Goal: Information Seeking & Learning: Learn about a topic

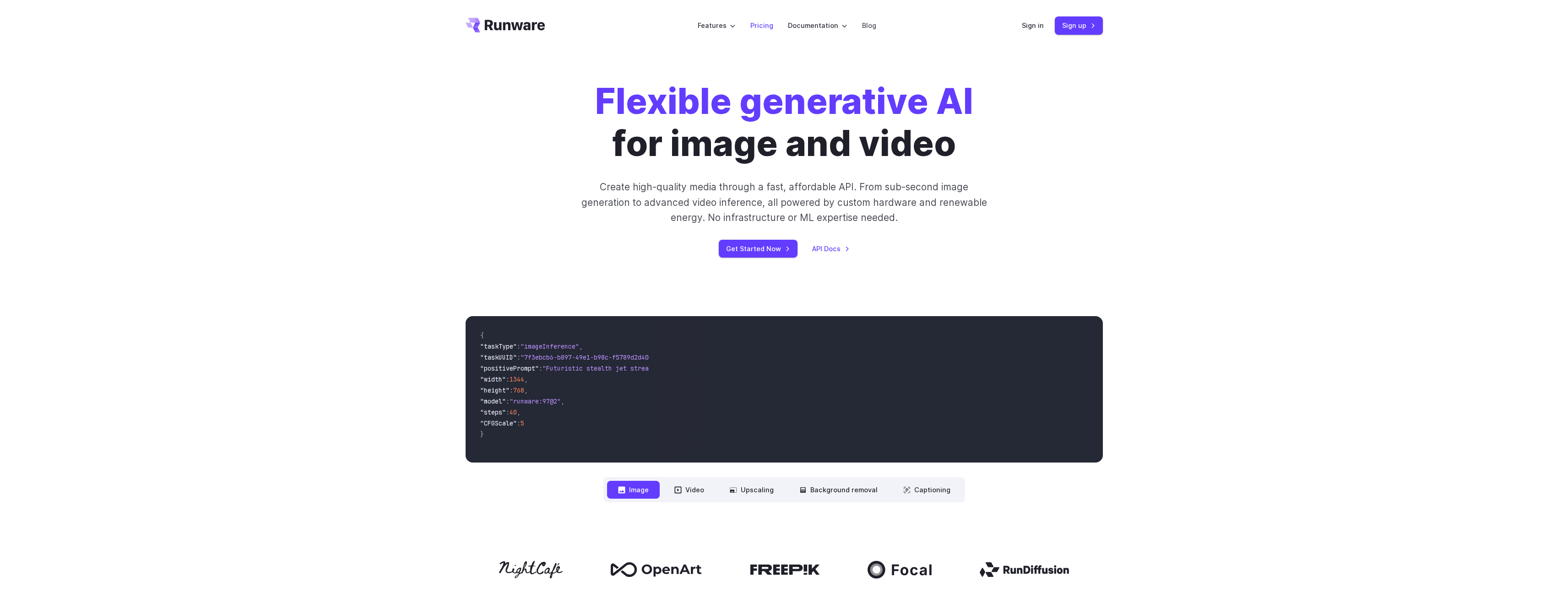
click at [764, 24] on link "Pricing" at bounding box center [762, 26] width 23 height 11
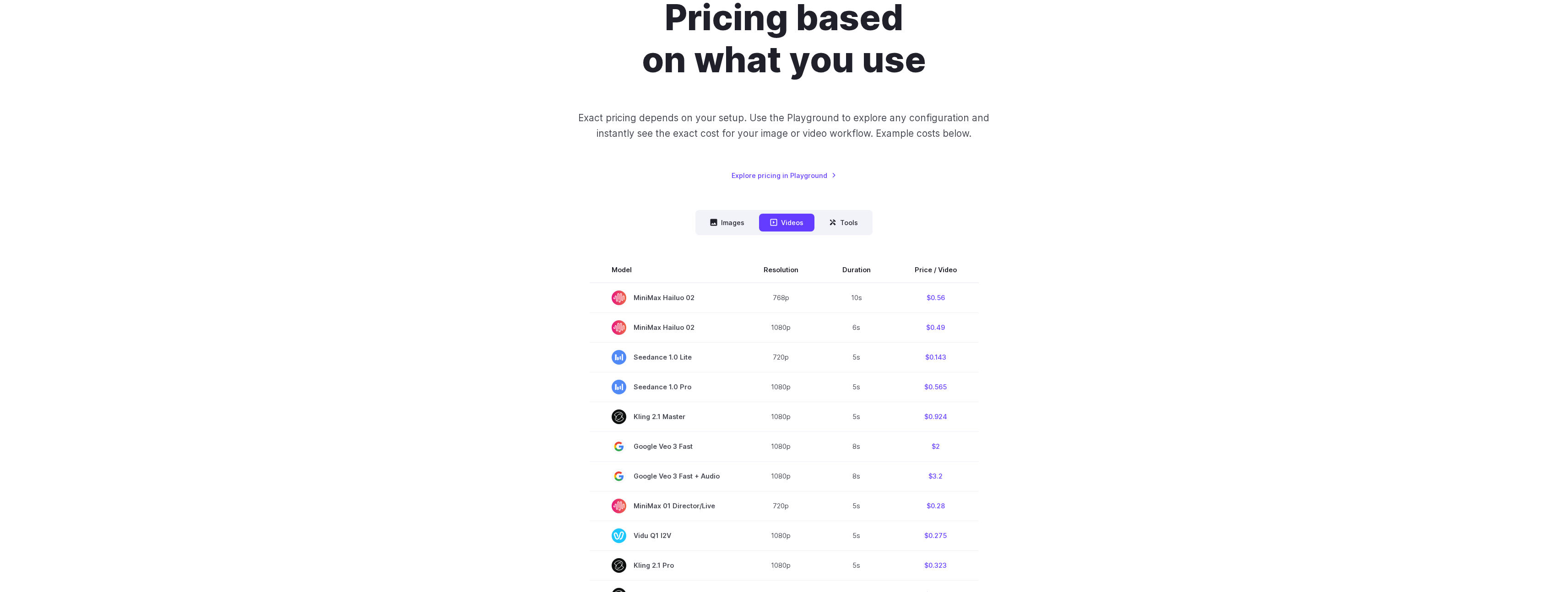
scroll to position [293, 0]
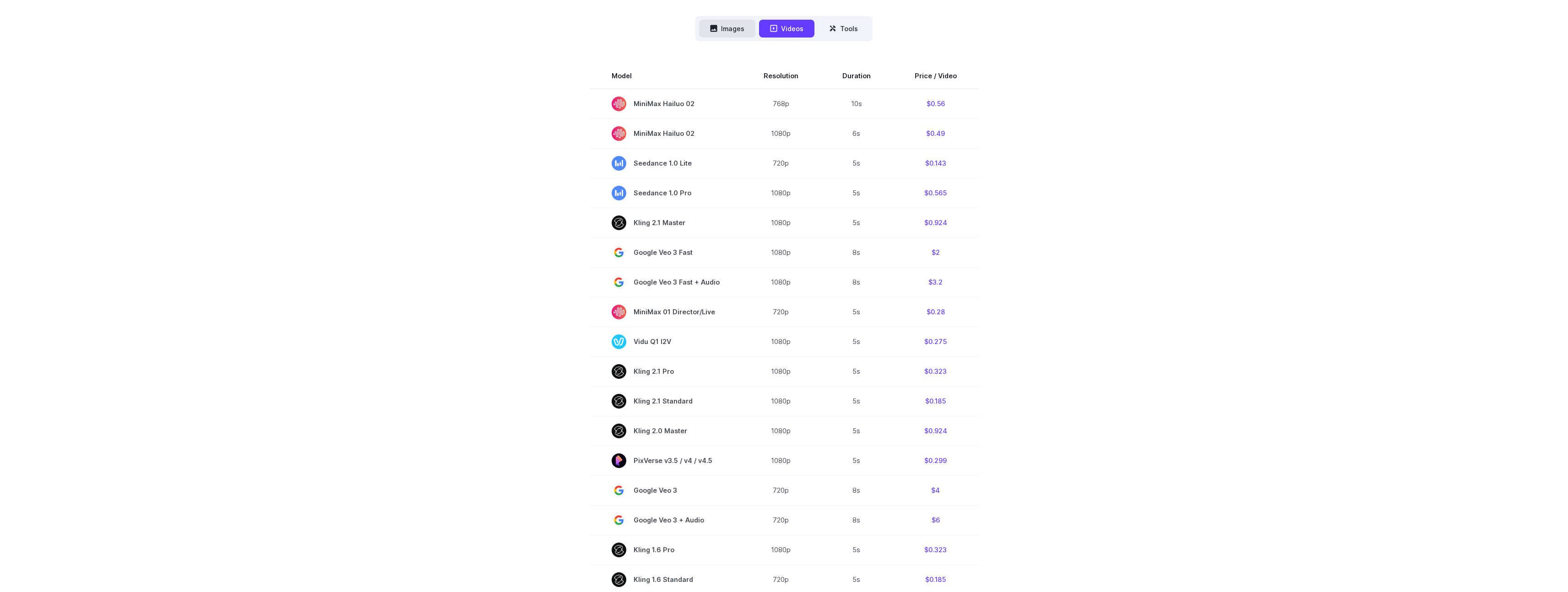
click at [720, 33] on button "Images" at bounding box center [728, 28] width 56 height 18
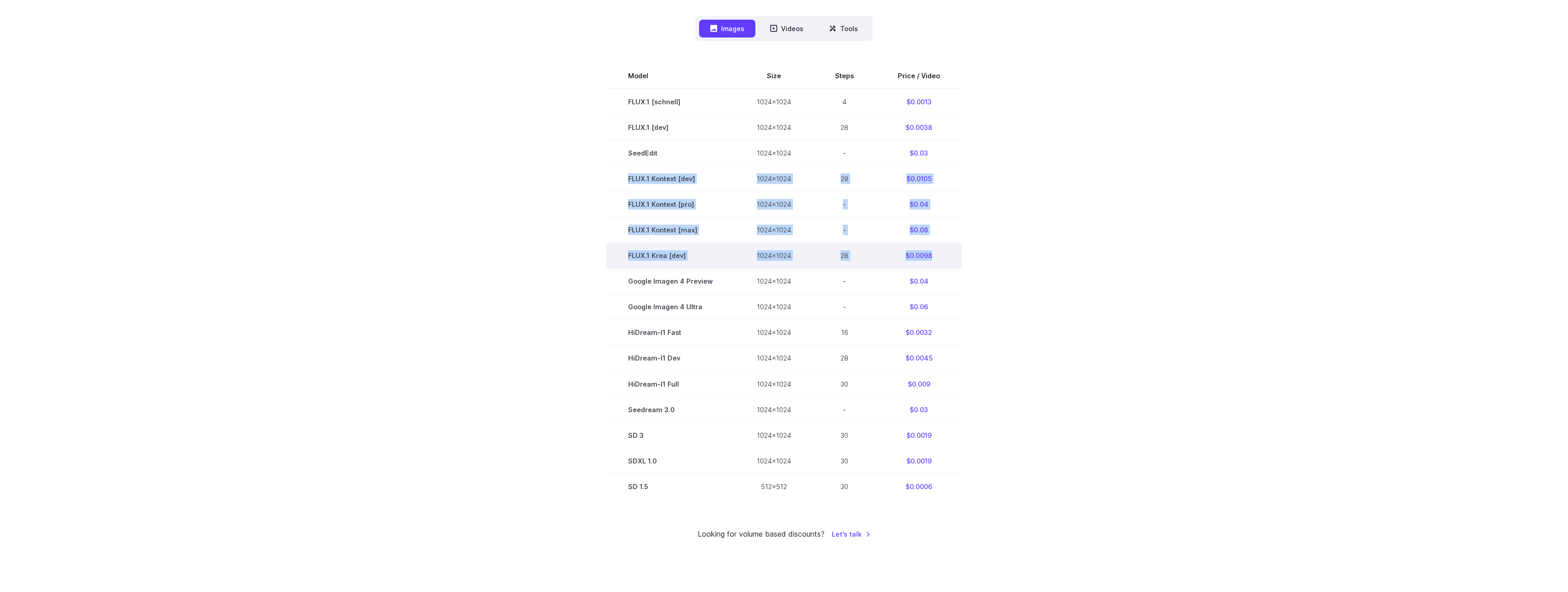
drag, startPoint x: 628, startPoint y: 175, endPoint x: 954, endPoint y: 255, distance: 335.7
click at [954, 255] on tbody "Model Size Steps Price / Video FLUX.1 [schnell] 1024x1024 4 $0.0013 FLUX.1 [dev…" at bounding box center [784, 281] width 356 height 436
copy tbody "FLUX.1 Kontext [dev] 1024x1024 28 $0.0105 FLUX.1 Kontext [pro] 1024x1024 - $0.0…"
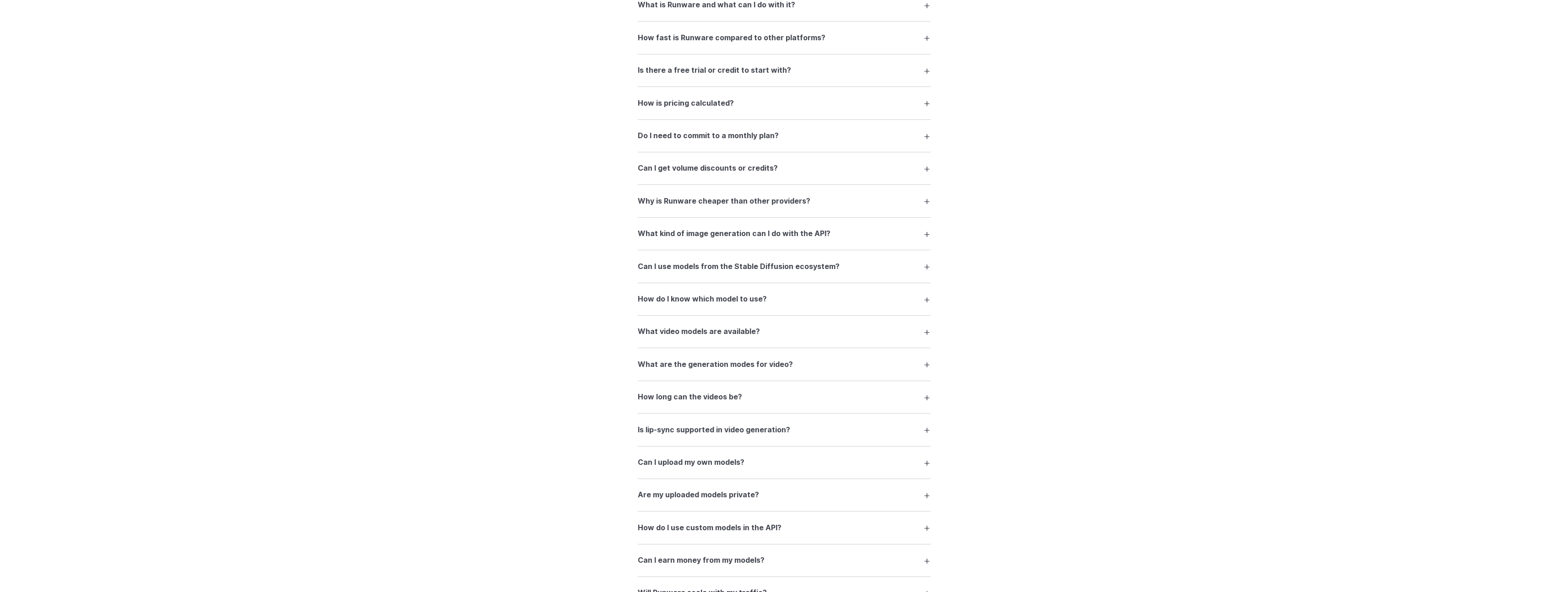
scroll to position [1174, 0]
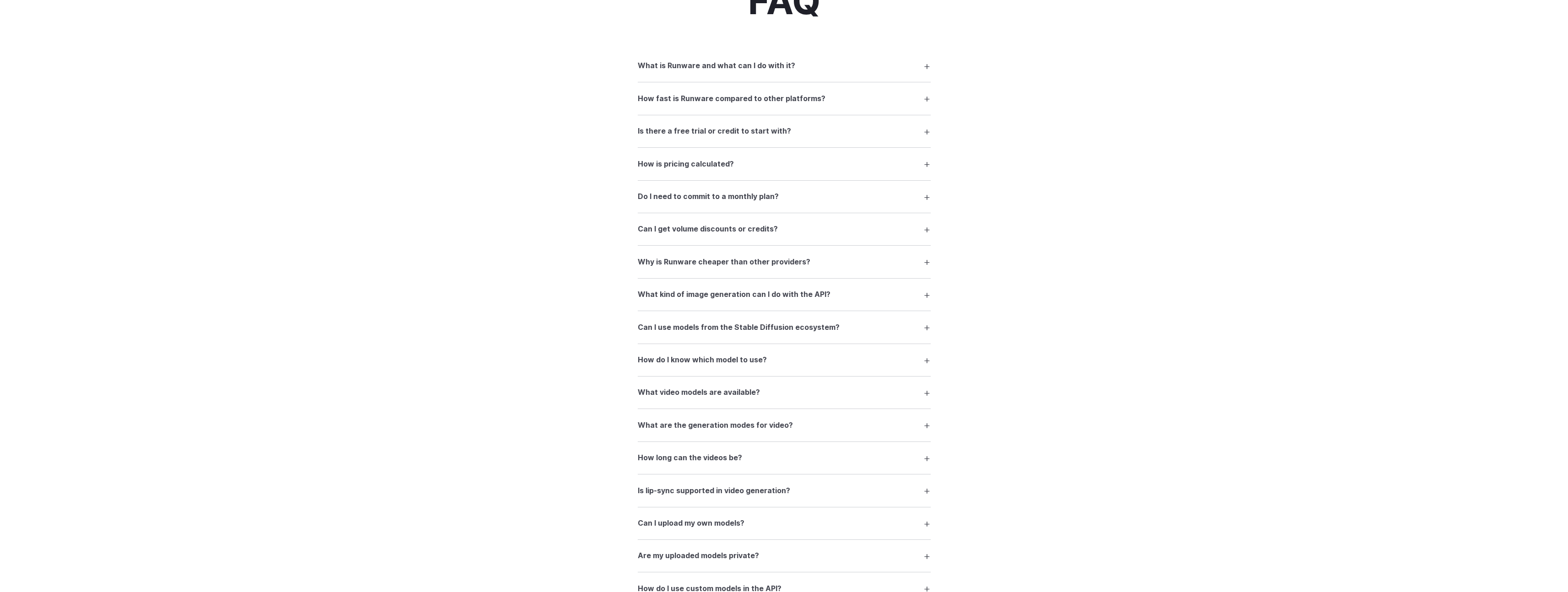
click at [1126, 147] on div "FAQ What is Runware and what can I do with it? Runware is a high-performance AI…" at bounding box center [784, 358] width 1568 height 843
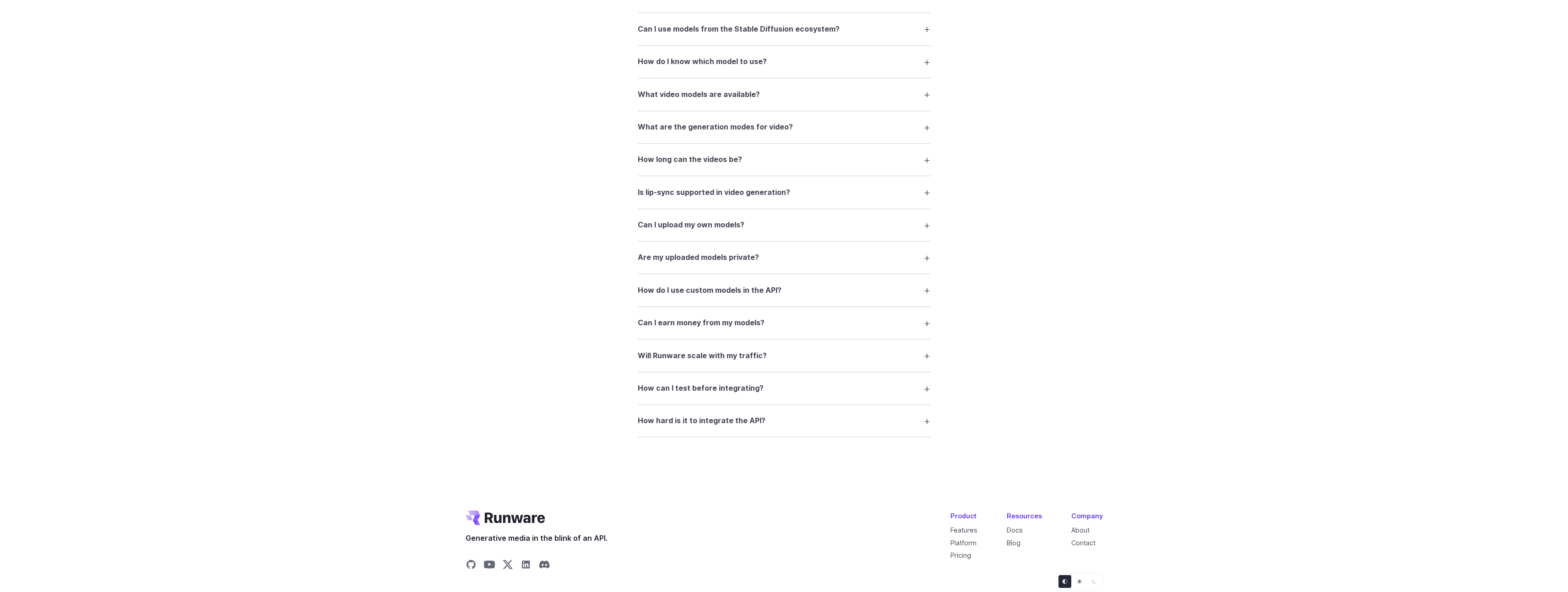
scroll to position [1035, 0]
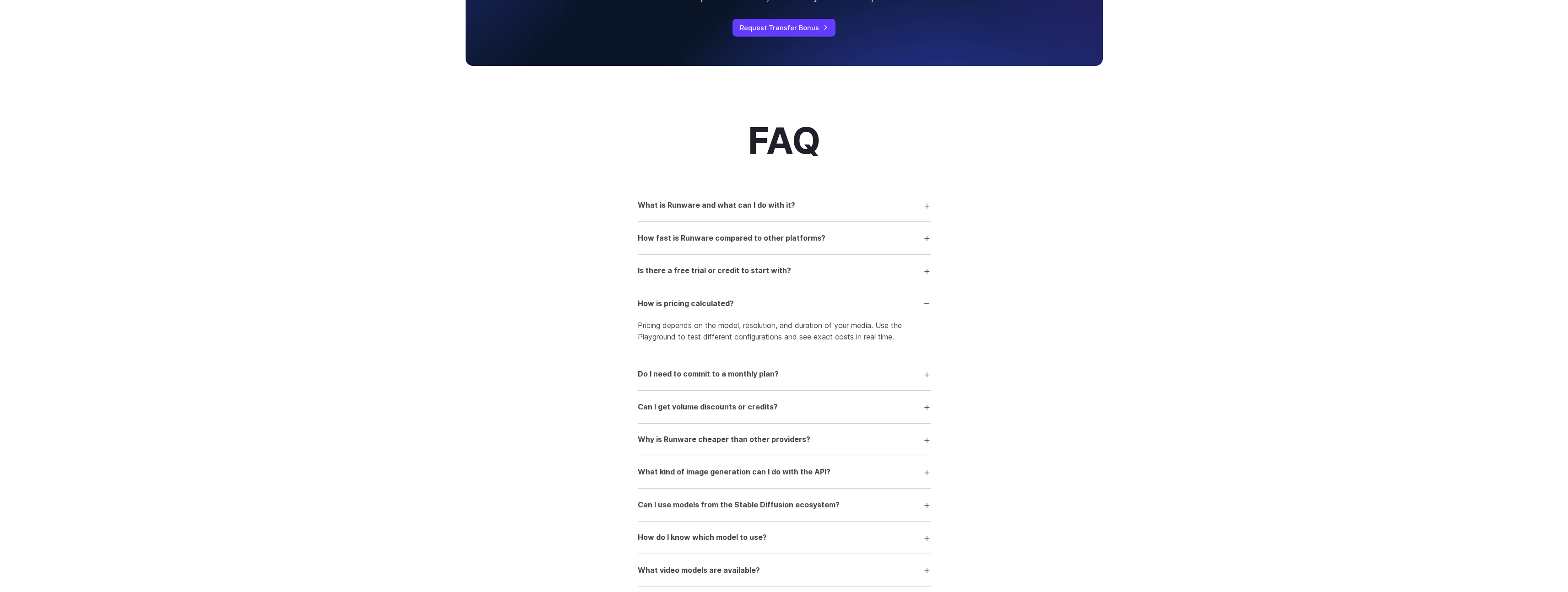
click at [692, 331] on p "Pricing depends on the model, resolution, and duration of your media. Use the P…" at bounding box center [784, 331] width 293 height 24
click at [821, 326] on p "Pricing depends on the model, resolution, and duration of your media. Use the P…" at bounding box center [784, 331] width 293 height 24
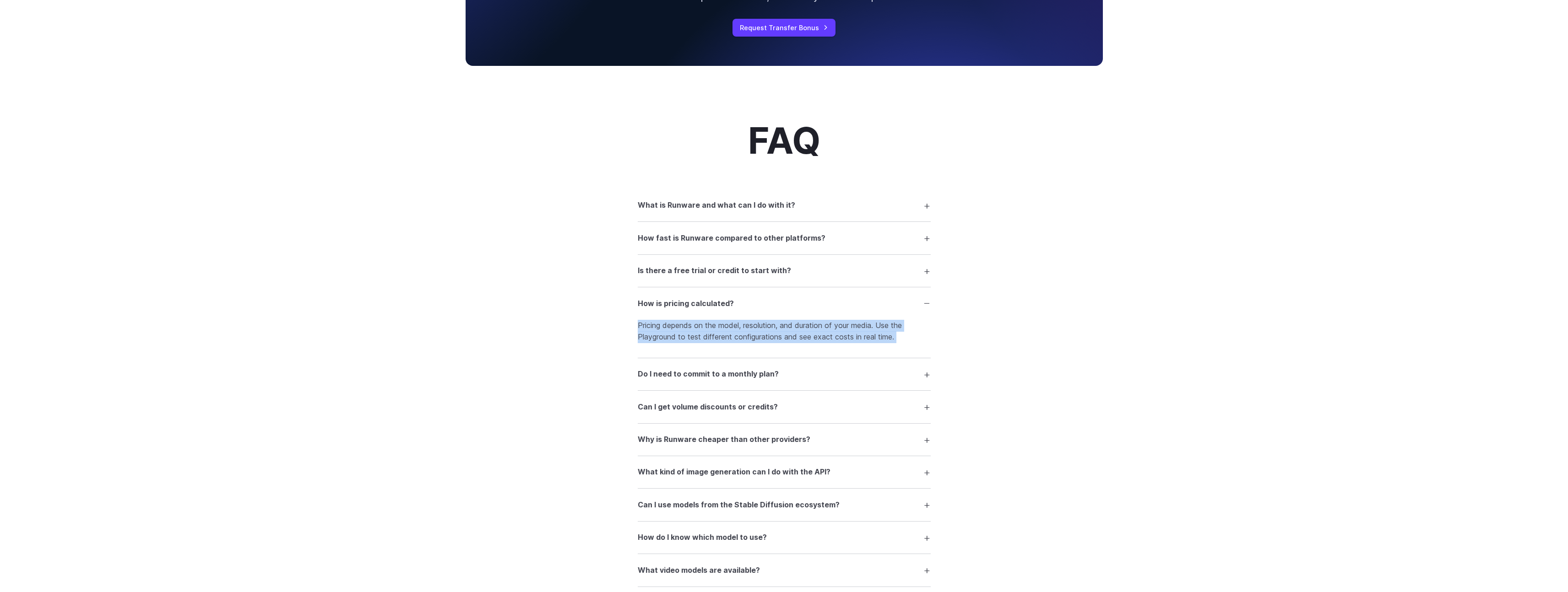
click at [974, 318] on div "FAQ What is Runware and what can I do with it? Runware is a high-performance AI…" at bounding box center [784, 517] width 659 height 793
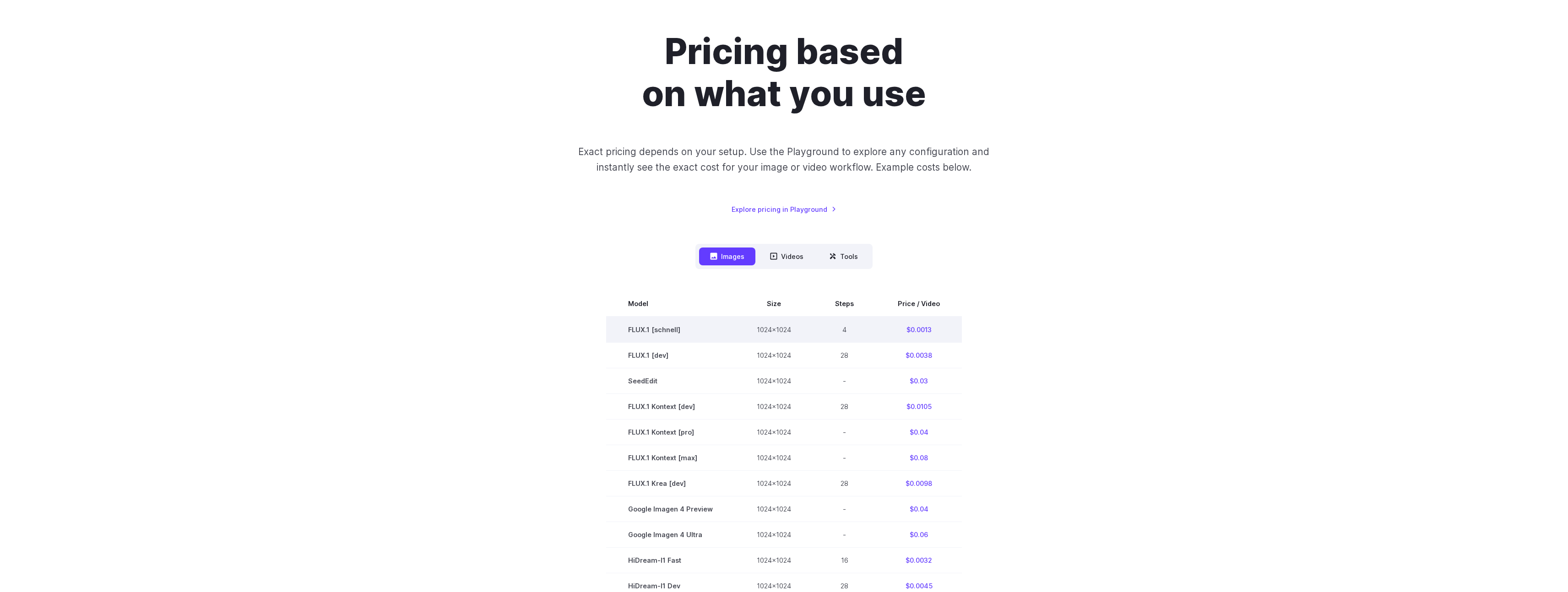
scroll to position [0, 0]
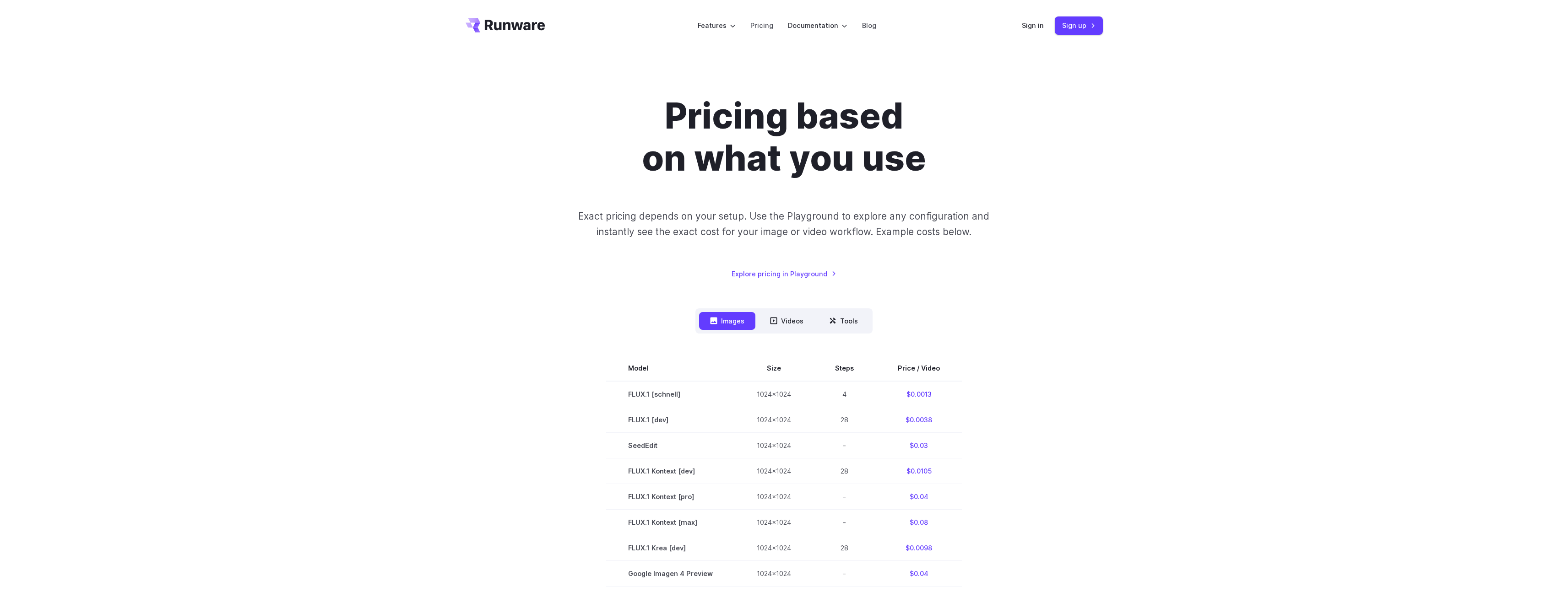
click at [1250, 89] on div "Pricing based on what you use Exact pricing depends on your setup. Use the Play…" at bounding box center [784, 463] width 1568 height 825
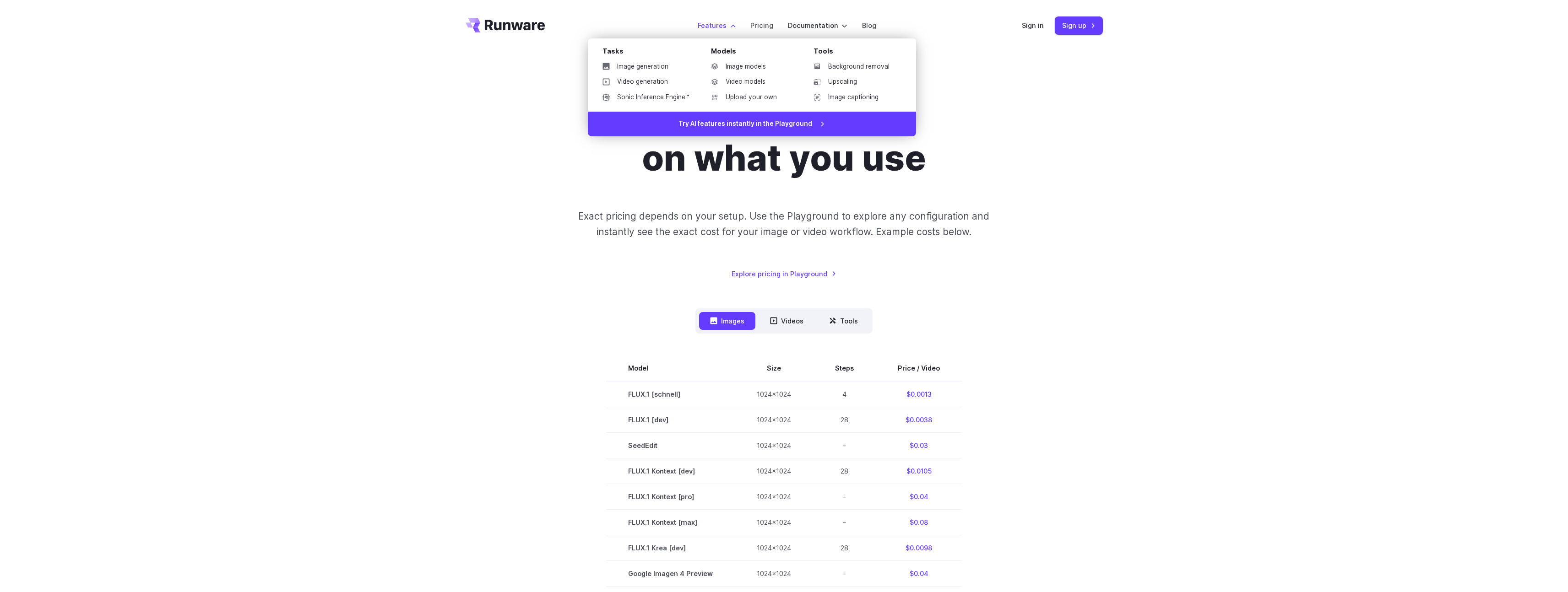
click at [716, 27] on label "Features" at bounding box center [717, 26] width 38 height 11
click at [649, 72] on link "Image generation" at bounding box center [646, 66] width 101 height 14
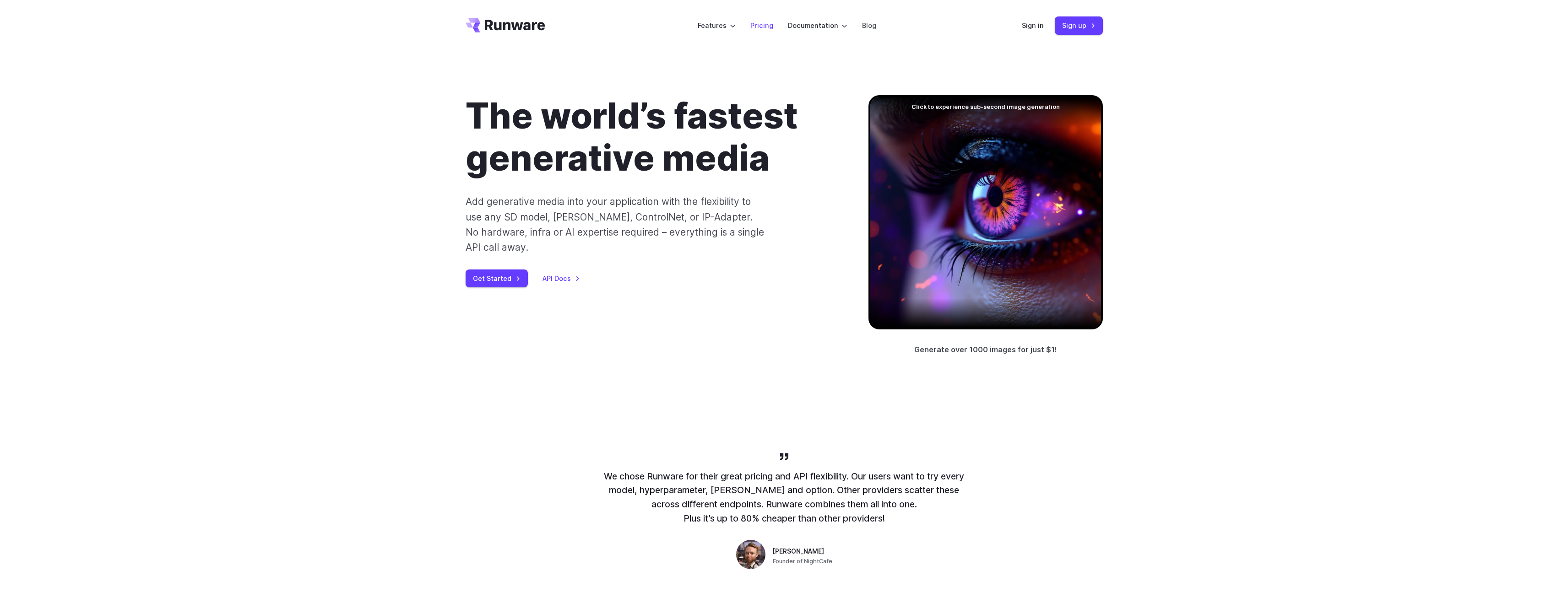
click at [758, 21] on link "Pricing" at bounding box center [762, 26] width 23 height 11
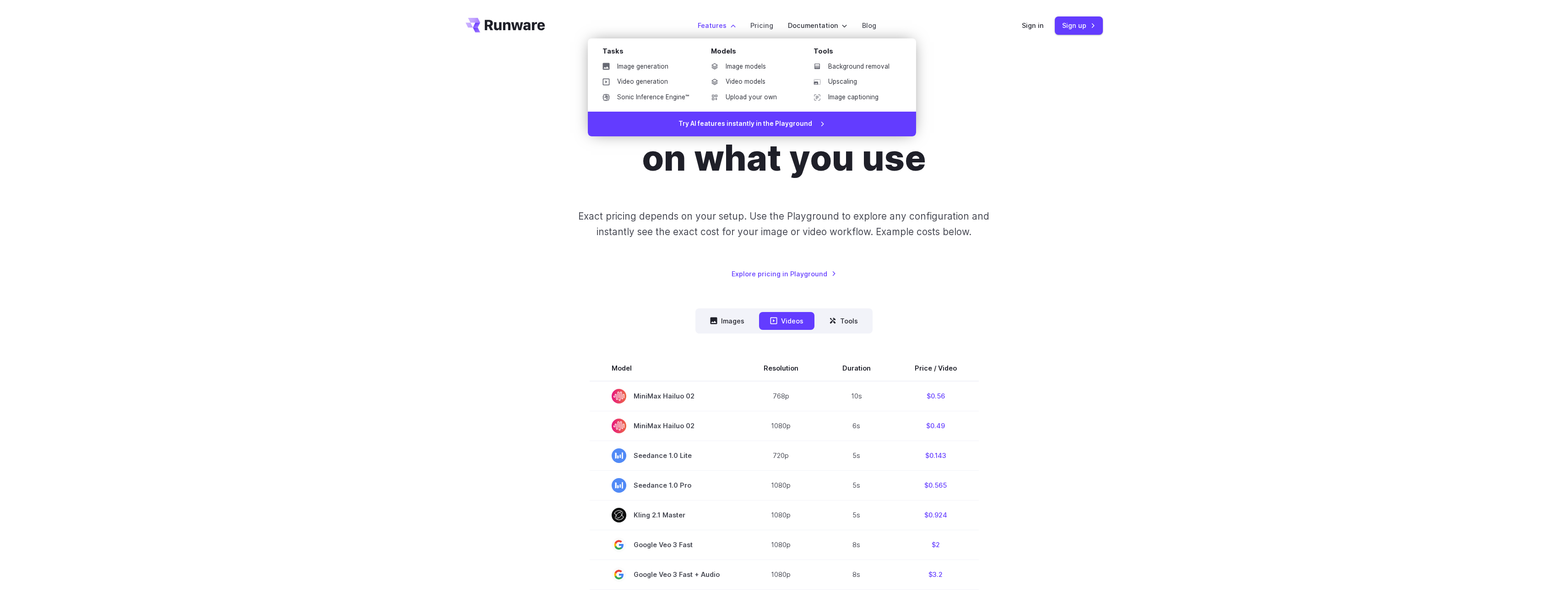
click at [725, 24] on label "Features" at bounding box center [717, 26] width 38 height 11
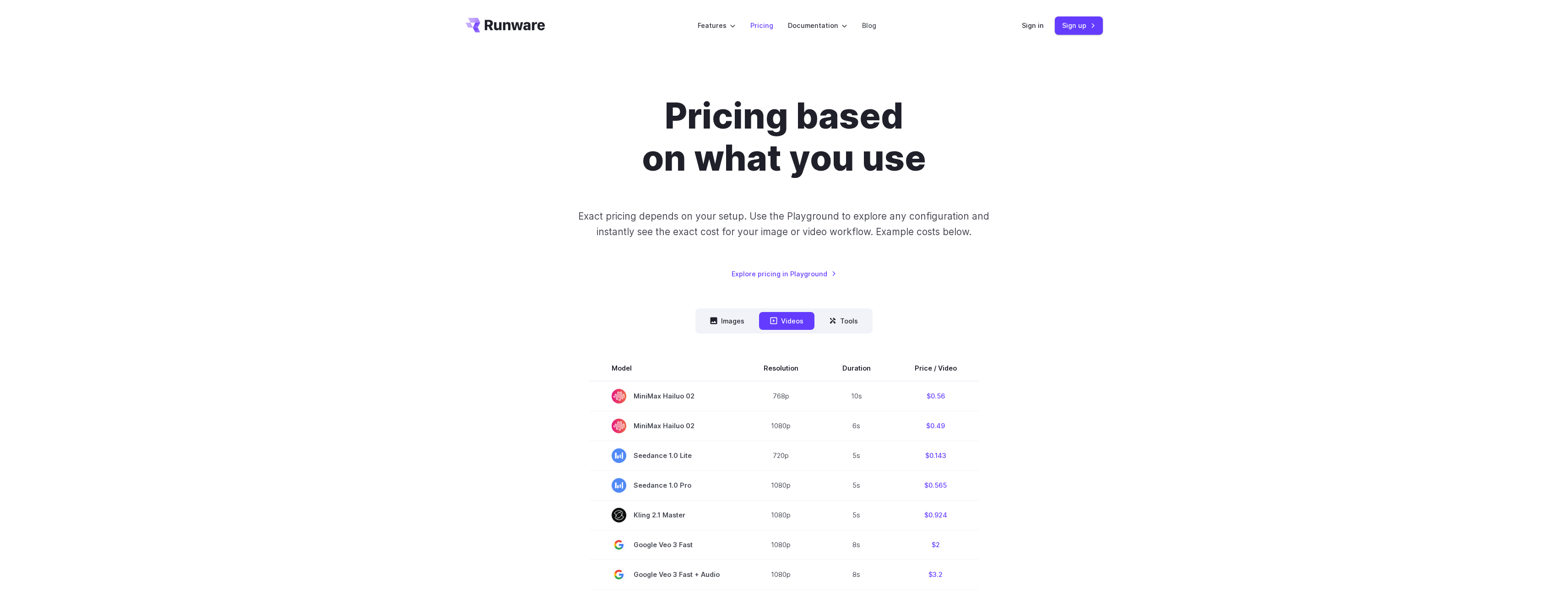
click at [770, 24] on link "Pricing" at bounding box center [762, 26] width 23 height 11
click at [770, 26] on link "Pricing" at bounding box center [762, 26] width 23 height 11
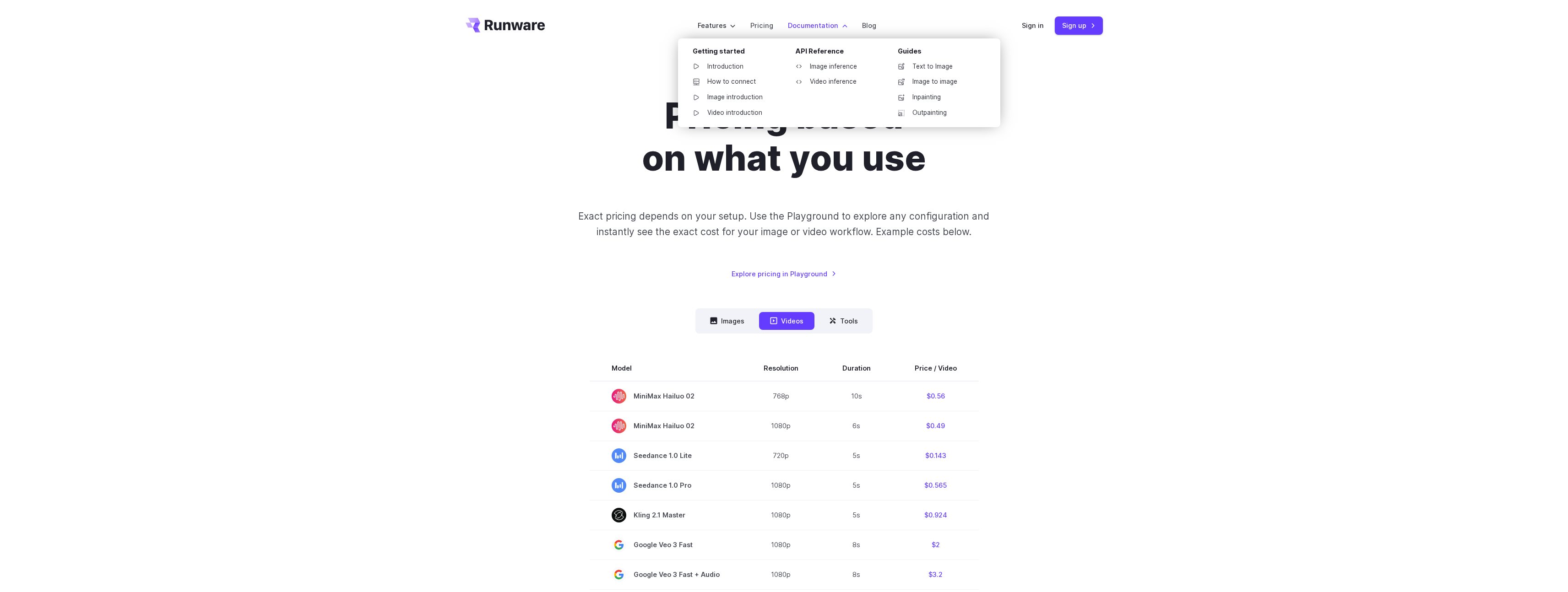
click at [815, 48] on div "API Reference" at bounding box center [839, 53] width 88 height 14
click at [815, 51] on div "API Reference" at bounding box center [839, 53] width 88 height 14
click at [822, 67] on link "Image inference" at bounding box center [835, 66] width 95 height 14
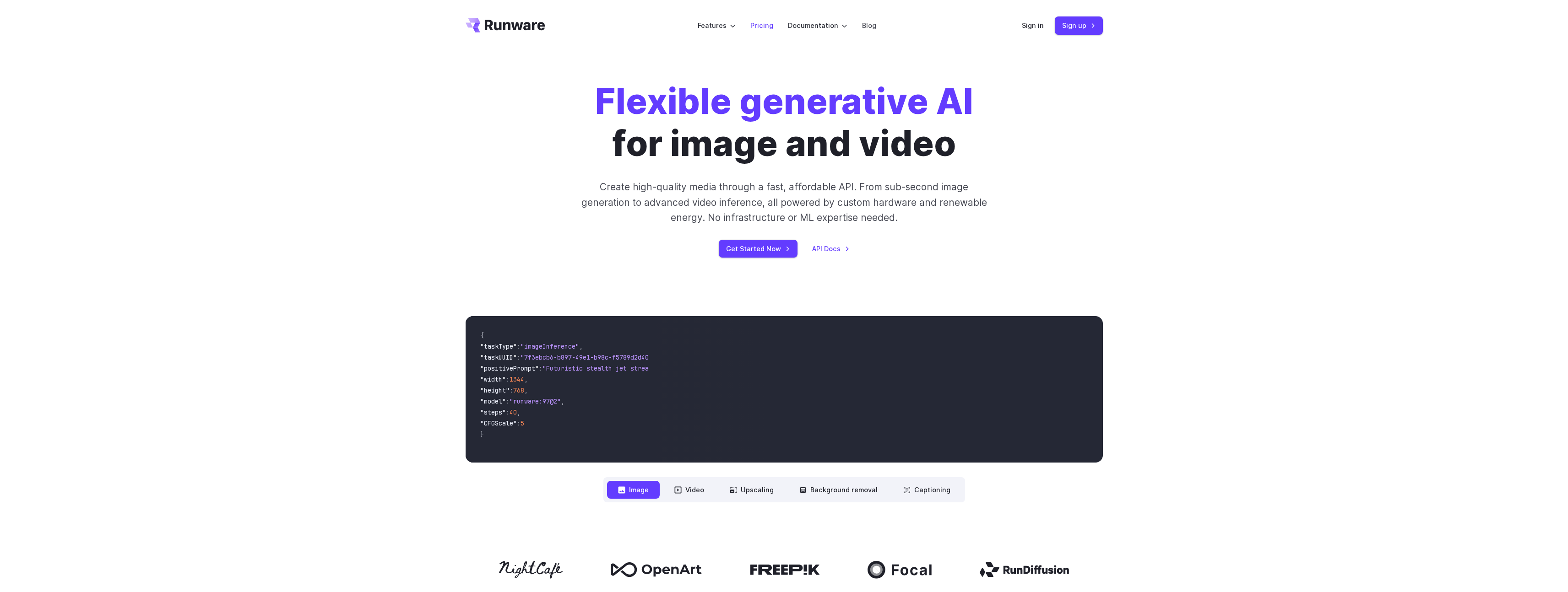
click at [766, 25] on link "Pricing" at bounding box center [762, 26] width 23 height 11
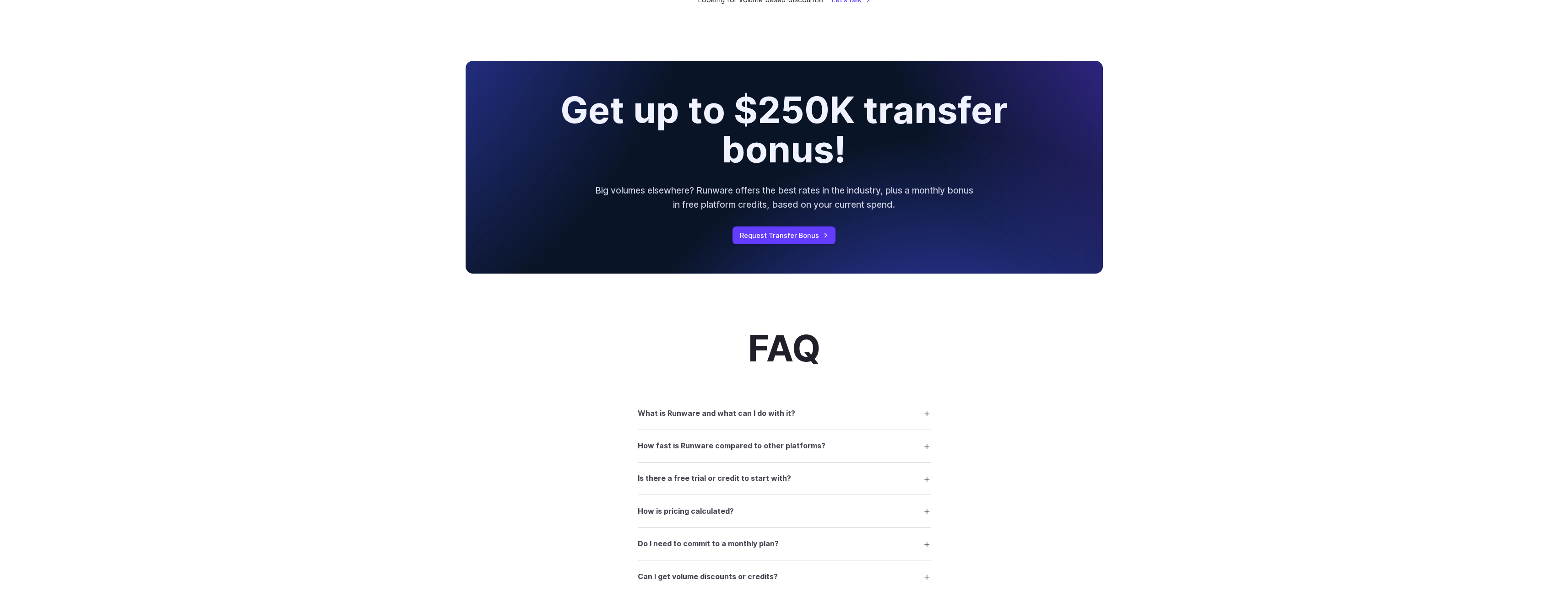
scroll to position [1387, 0]
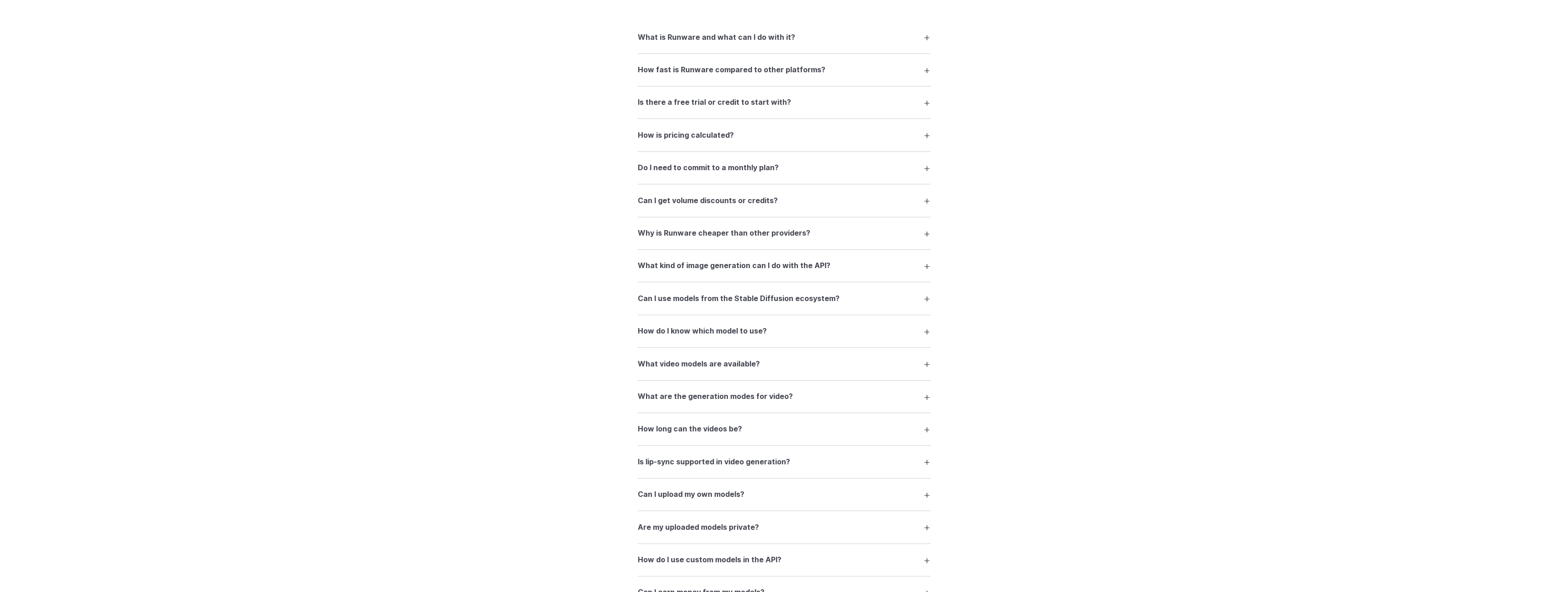
click at [698, 169] on h3 "Do I need to commit to a monthly plan?" at bounding box center [708, 168] width 141 height 12
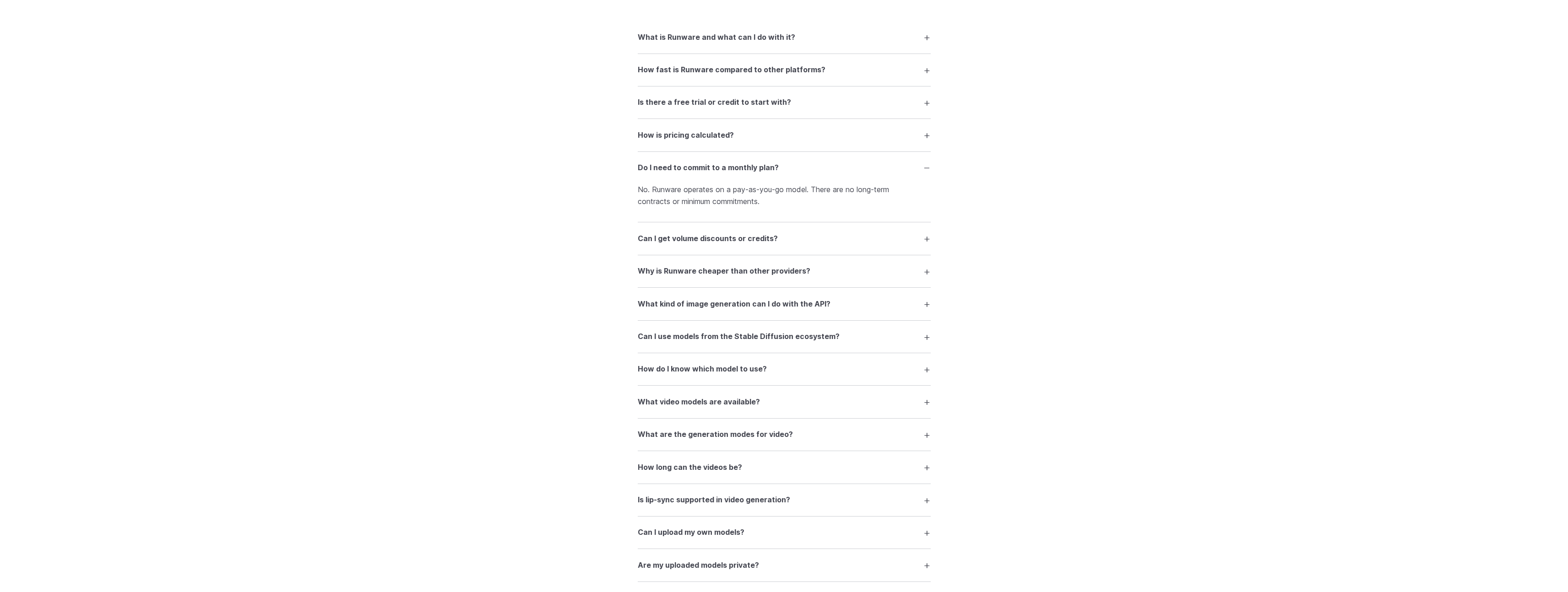
drag, startPoint x: 729, startPoint y: 190, endPoint x: 729, endPoint y: 196, distance: 6.0
click at [729, 196] on p "No. Runware operates on a pay-as-you-go model. There are no long-term contracts…" at bounding box center [784, 196] width 293 height 24
drag, startPoint x: 812, startPoint y: 191, endPoint x: 816, endPoint y: 203, distance: 12.6
click at [816, 203] on p "No. Runware operates on a pay-as-you-go model. There are no long-term contracts…" at bounding box center [784, 196] width 293 height 24
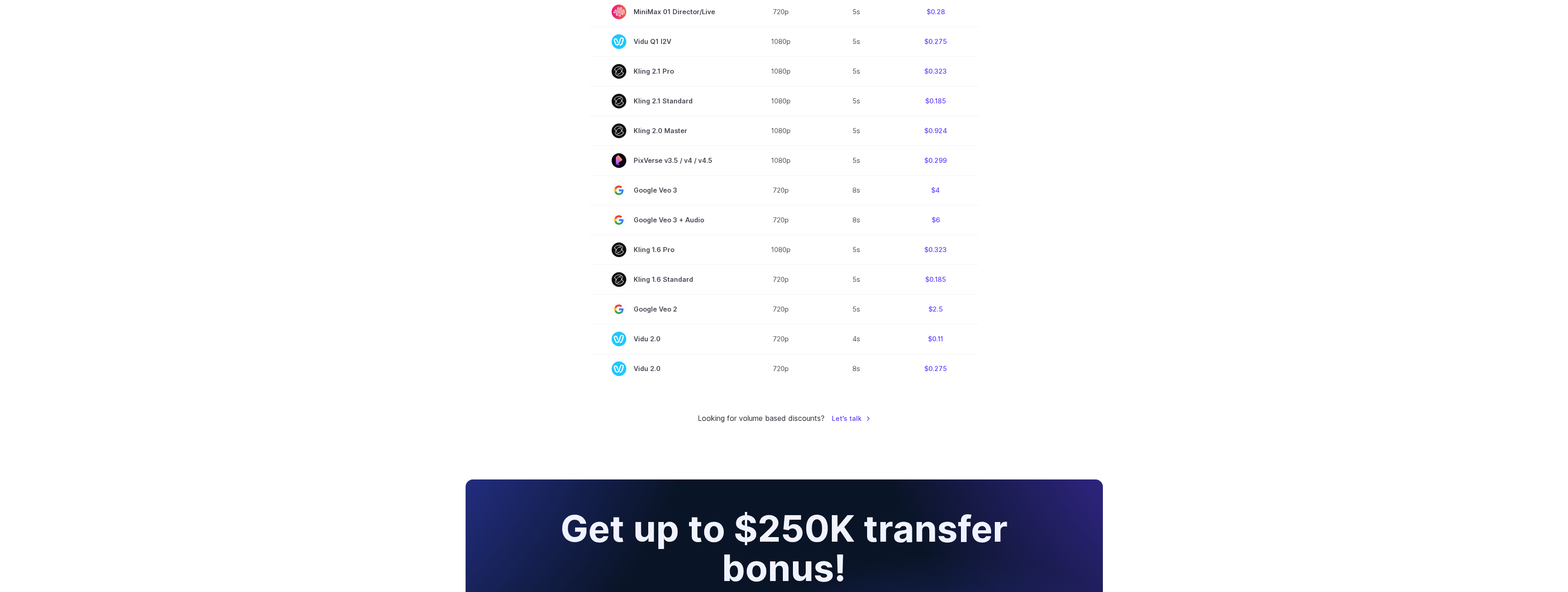
scroll to position [0, 0]
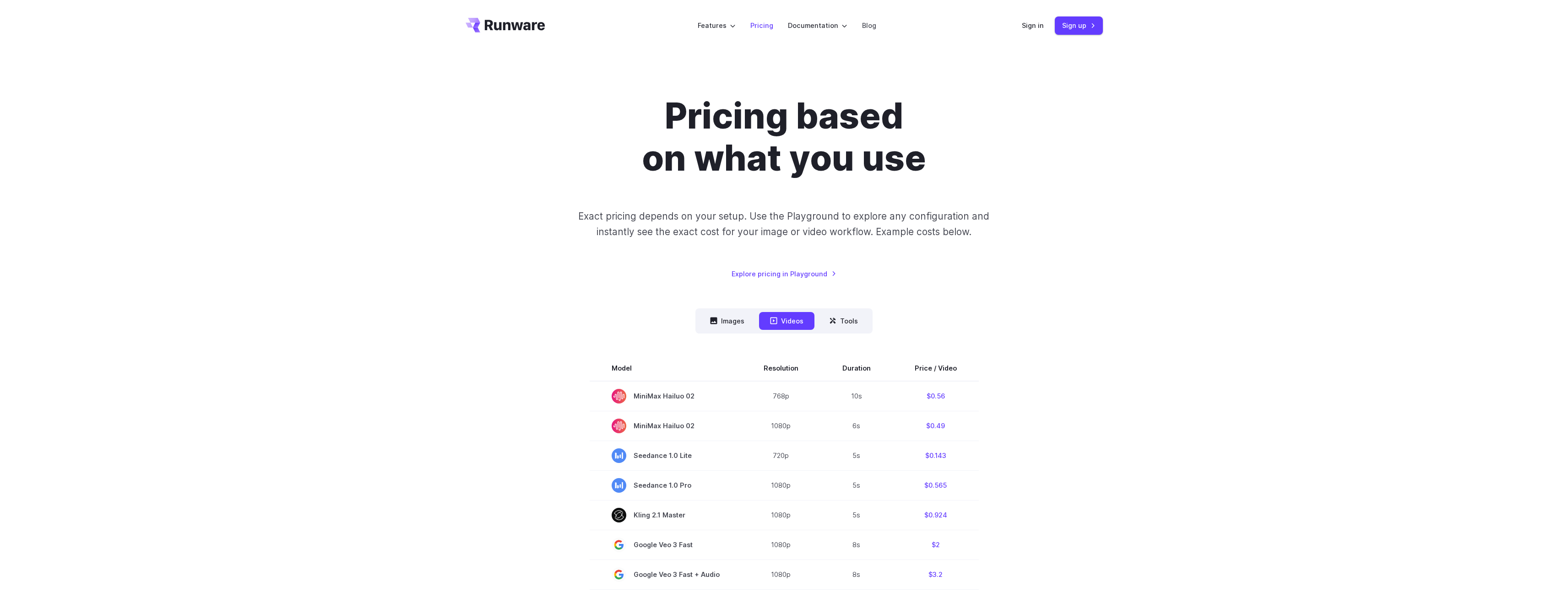
click at [771, 26] on link "Pricing" at bounding box center [762, 26] width 23 height 11
click at [762, 28] on link "Pricing" at bounding box center [762, 26] width 23 height 11
click at [1128, 89] on div "Pricing based on what you use Exact pricing depends on your setup. Use the Play…" at bounding box center [784, 556] width 1568 height 1010
